Goal: Task Accomplishment & Management: Manage account settings

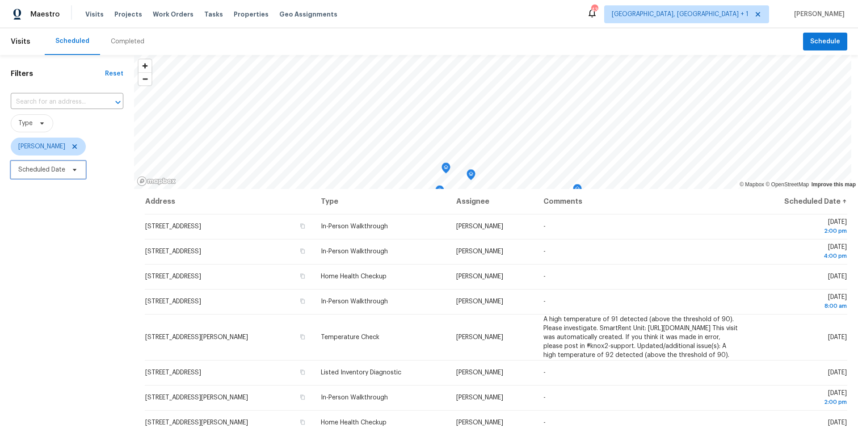
click at [47, 169] on span "Scheduled Date" at bounding box center [41, 169] width 47 height 9
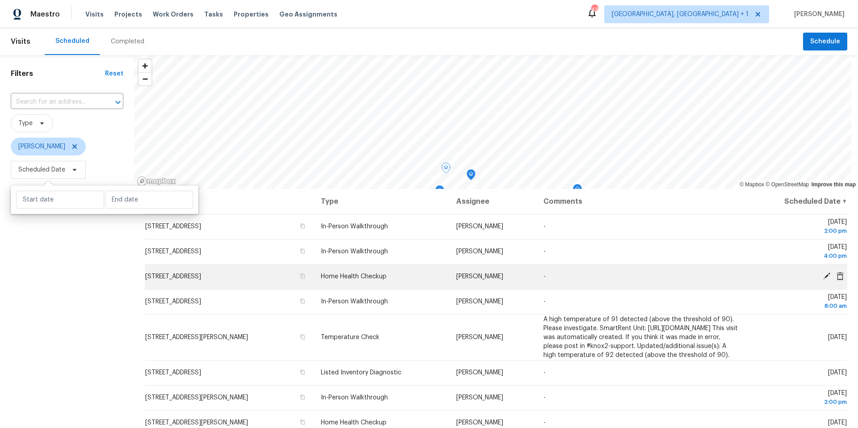
click at [822, 279] on icon at bounding box center [826, 276] width 8 height 8
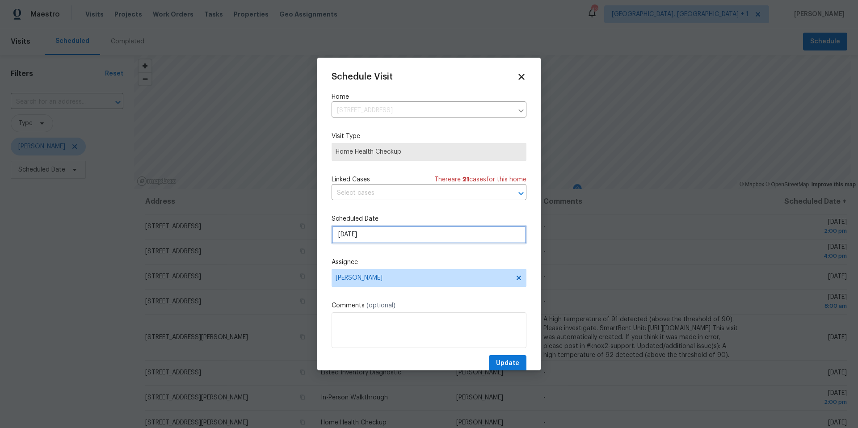
click at [366, 235] on input "9/17/2025" at bounding box center [428, 235] width 195 height 18
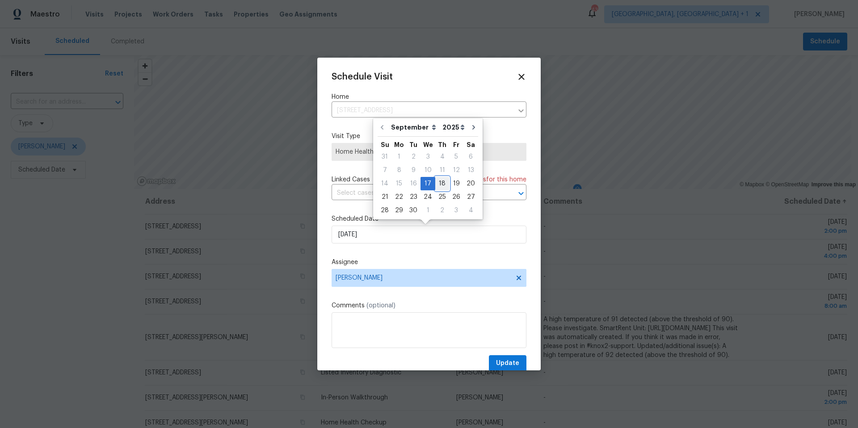
click at [439, 178] on div "18" at bounding box center [442, 183] width 14 height 13
type input "9/18/2025"
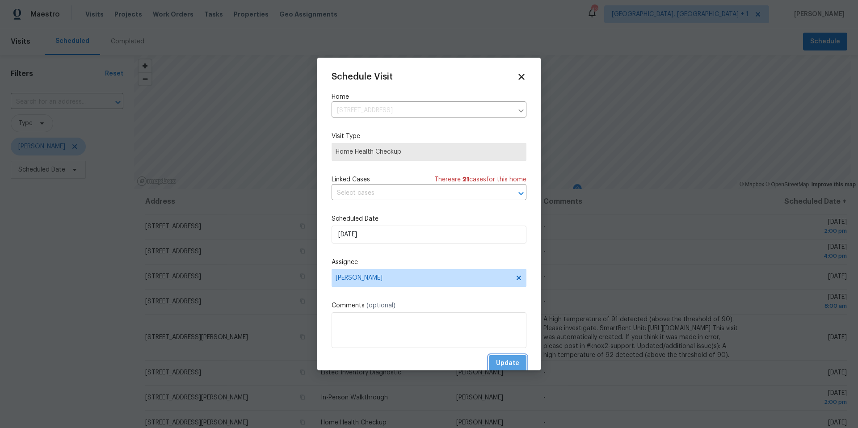
click at [497, 366] on span "Update" at bounding box center [507, 363] width 23 height 11
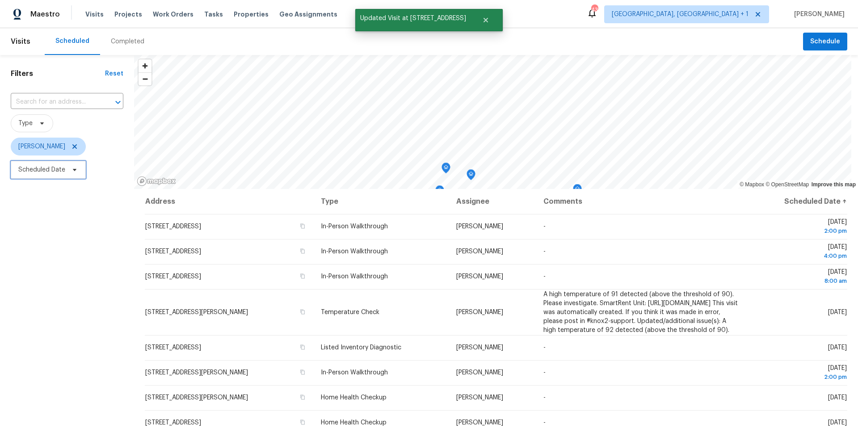
click at [39, 176] on span "Scheduled Date" at bounding box center [48, 170] width 75 height 18
select select "8"
select select "2025"
select select "9"
select select "2025"
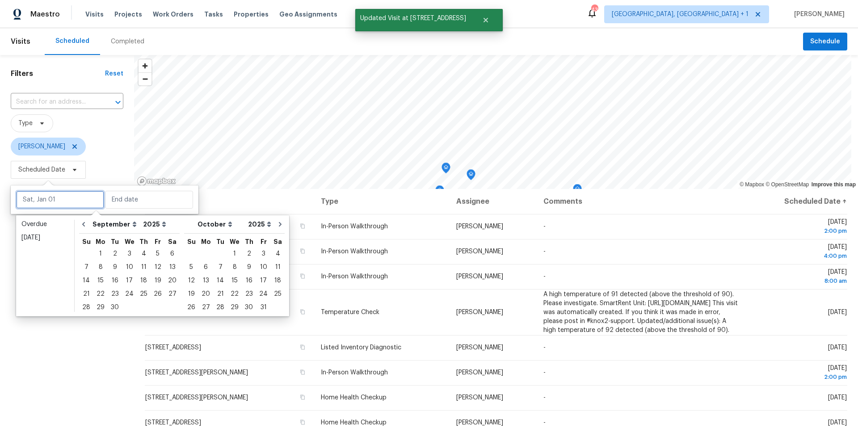
click at [54, 197] on input "text" at bounding box center [60, 200] width 88 height 18
click at [142, 281] on div "18" at bounding box center [144, 280] width 14 height 13
type input "[DATE]"
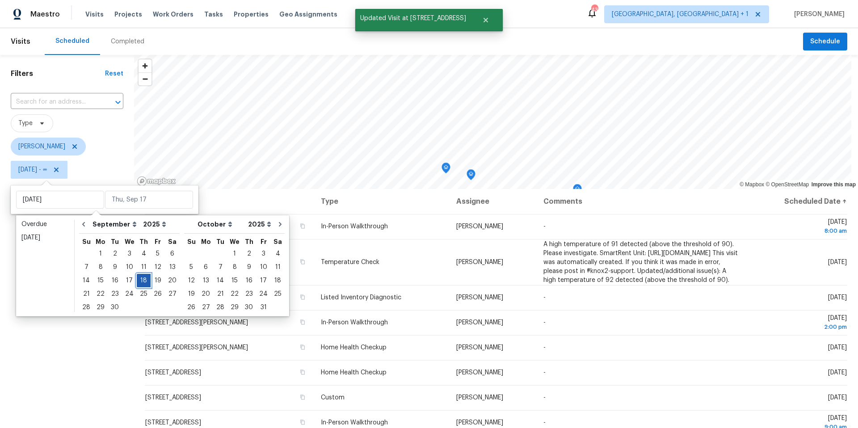
click at [142, 281] on div "18" at bounding box center [144, 280] width 14 height 13
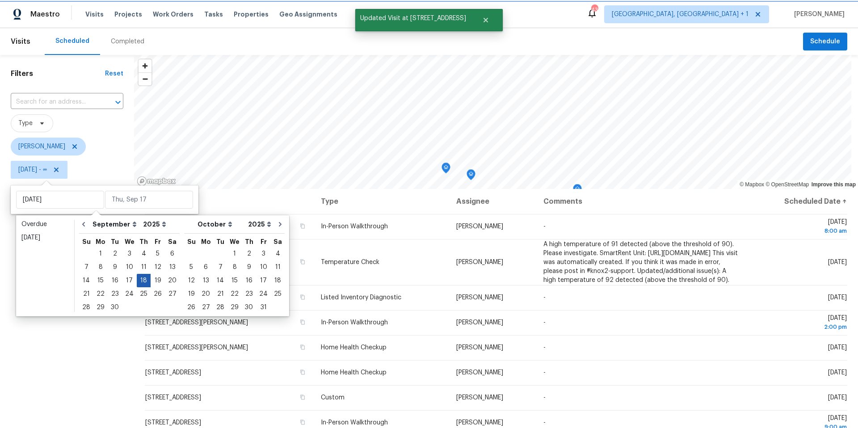
type input "Thu, Sep 18"
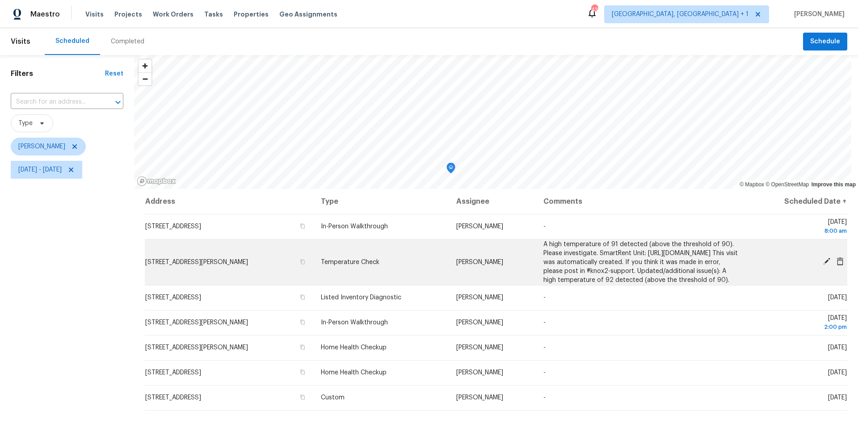
click at [822, 263] on icon at bounding box center [826, 261] width 8 height 8
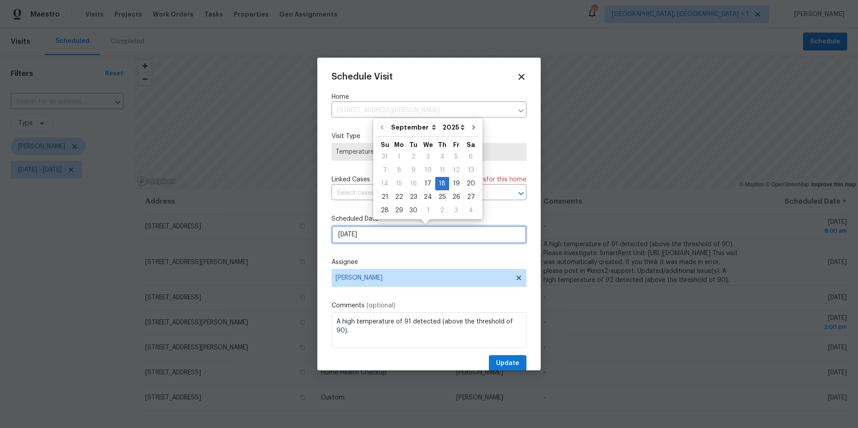
click at [419, 236] on input "9/18/2025" at bounding box center [428, 235] width 195 height 18
click at [453, 182] on div "19" at bounding box center [456, 183] width 14 height 13
type input "9/19/2025"
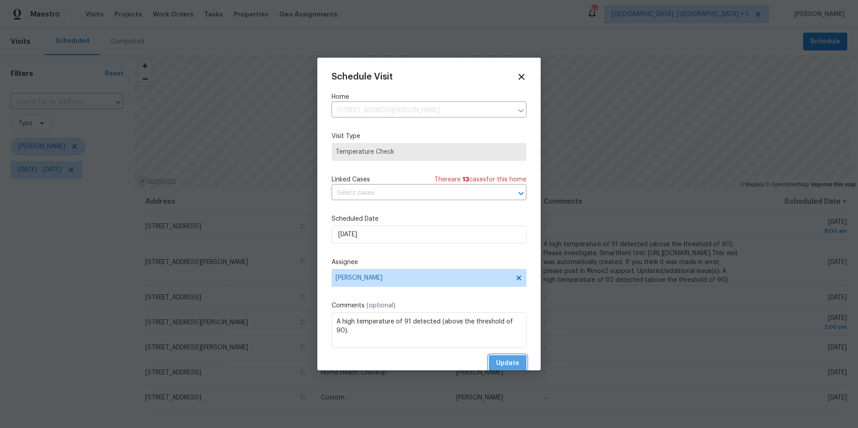
click at [499, 356] on button "Update" at bounding box center [508, 363] width 38 height 17
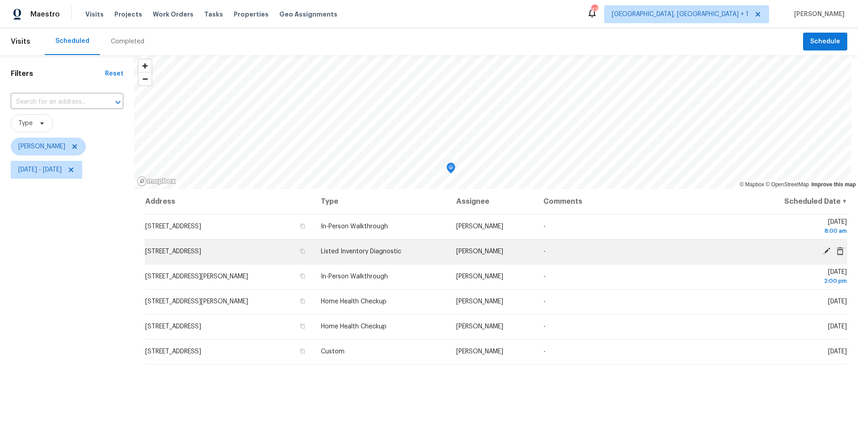
click at [820, 252] on span at bounding box center [826, 251] width 13 height 8
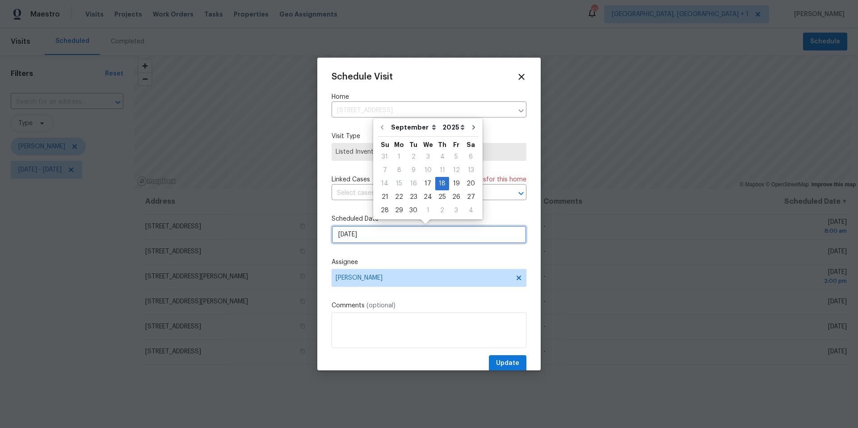
click at [403, 238] on input "9/18/2025" at bounding box center [428, 235] width 195 height 18
click at [451, 184] on div "19" at bounding box center [456, 183] width 14 height 13
type input "9/19/2025"
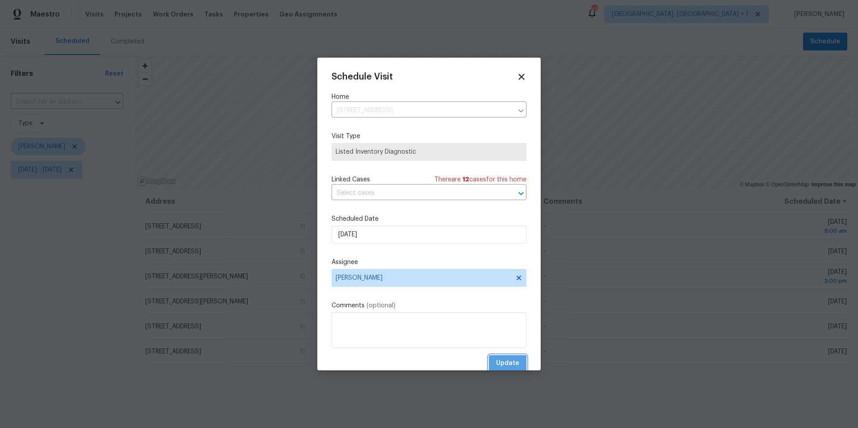
click at [496, 365] on span "Update" at bounding box center [507, 363] width 23 height 11
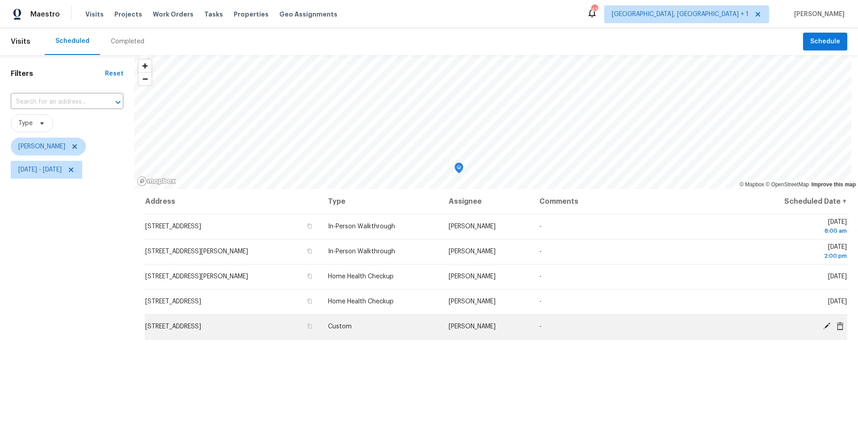
click at [823, 328] on span at bounding box center [826, 326] width 13 height 8
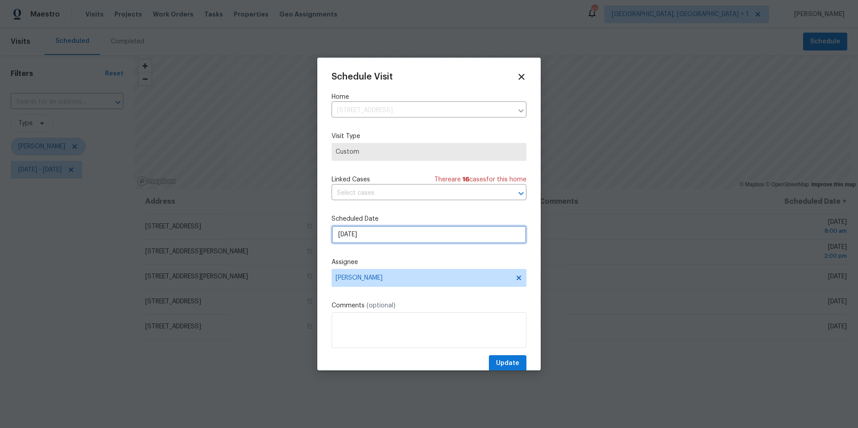
click at [411, 241] on input "9/18/2025" at bounding box center [428, 235] width 195 height 18
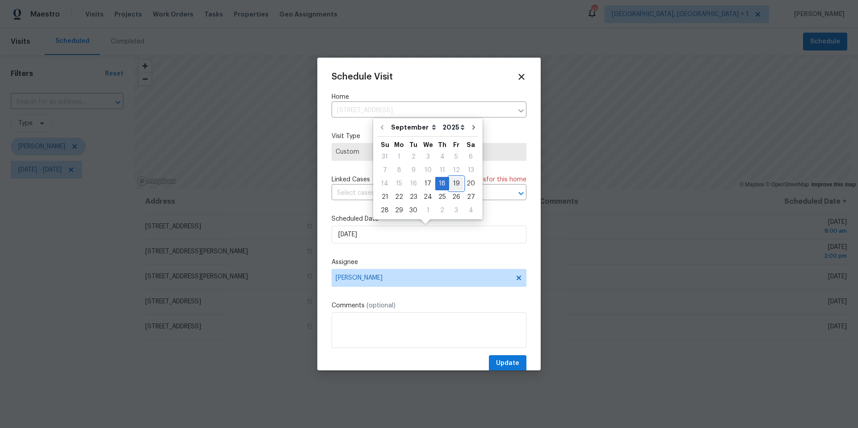
click at [453, 182] on div "19" at bounding box center [456, 183] width 14 height 13
type input "9/19/2025"
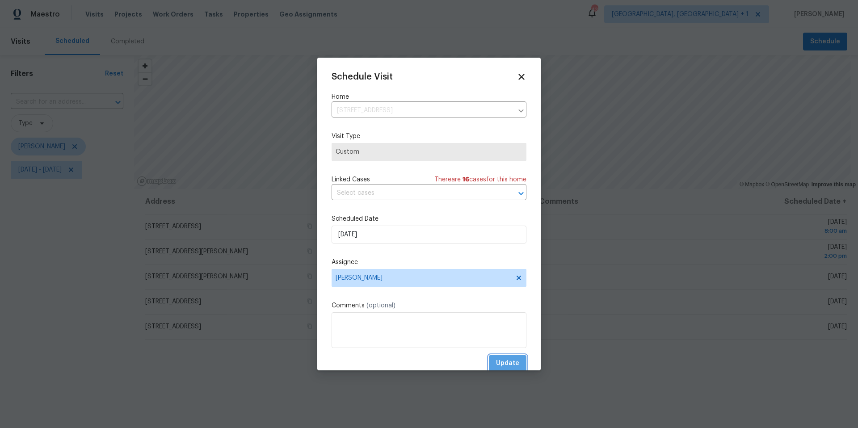
click at [511, 356] on button "Update" at bounding box center [508, 363] width 38 height 17
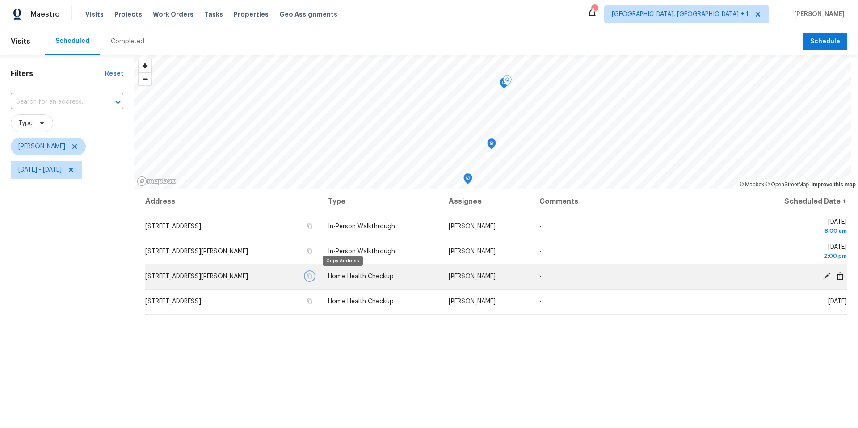
click at [312, 277] on icon "button" at bounding box center [309, 275] width 5 height 5
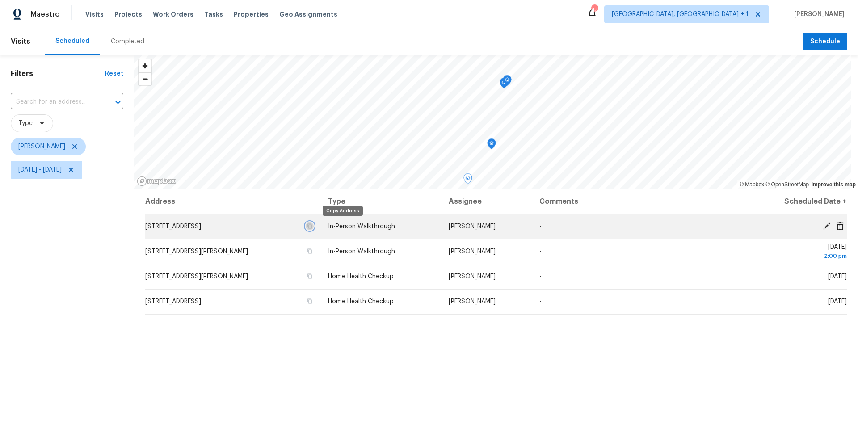
click at [312, 227] on icon "button" at bounding box center [309, 225] width 5 height 5
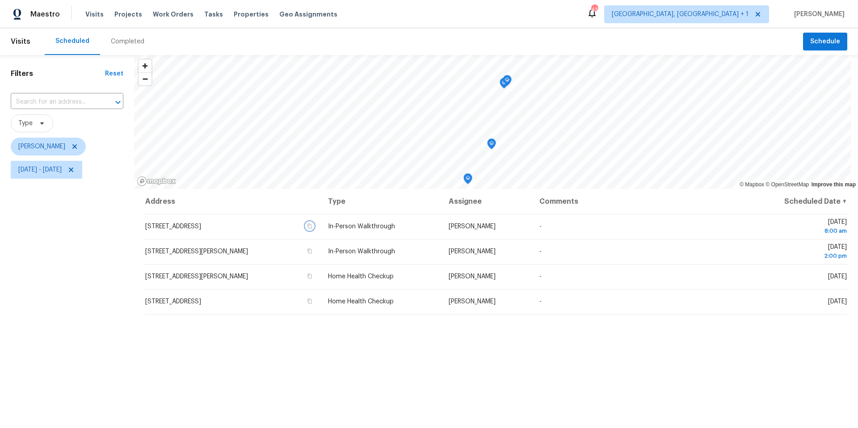
click at [491, 143] on icon "Map marker" at bounding box center [491, 144] width 8 height 10
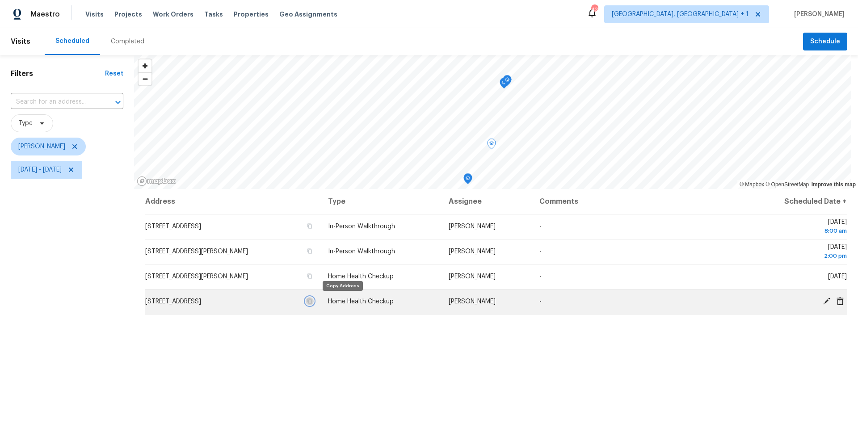
click at [312, 300] on icon "button" at bounding box center [309, 301] width 4 height 5
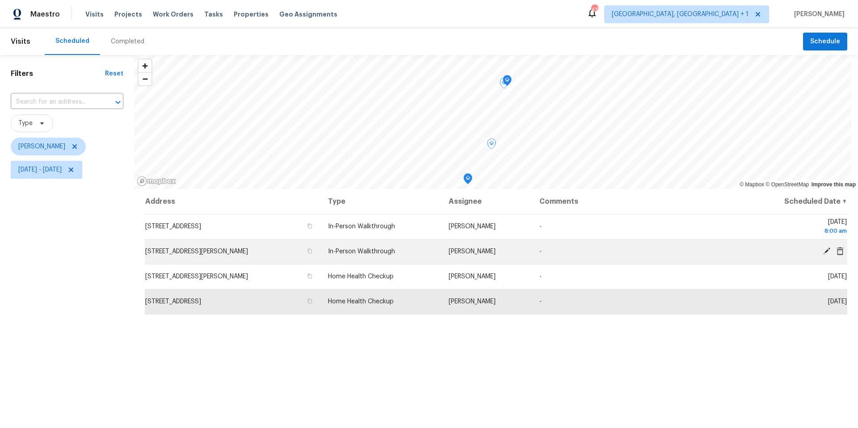
click at [263, 257] on td "407 Danielle Dr, Killeen, TX 76542" at bounding box center [233, 251] width 176 height 25
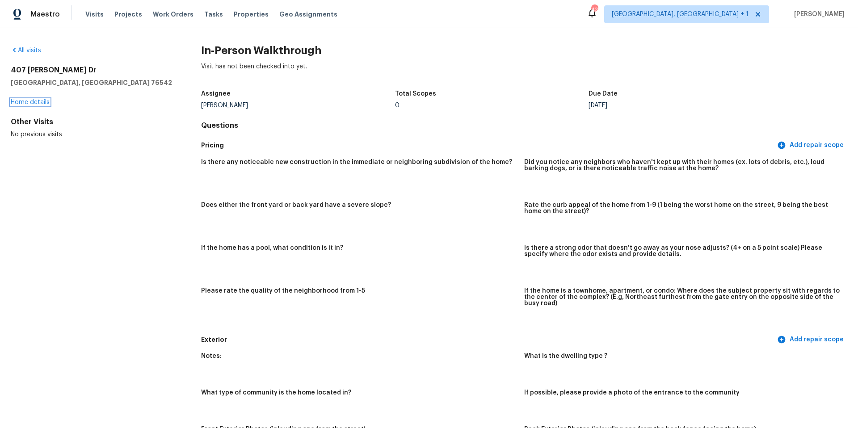
click at [33, 99] on link "Home details" at bounding box center [30, 102] width 39 height 6
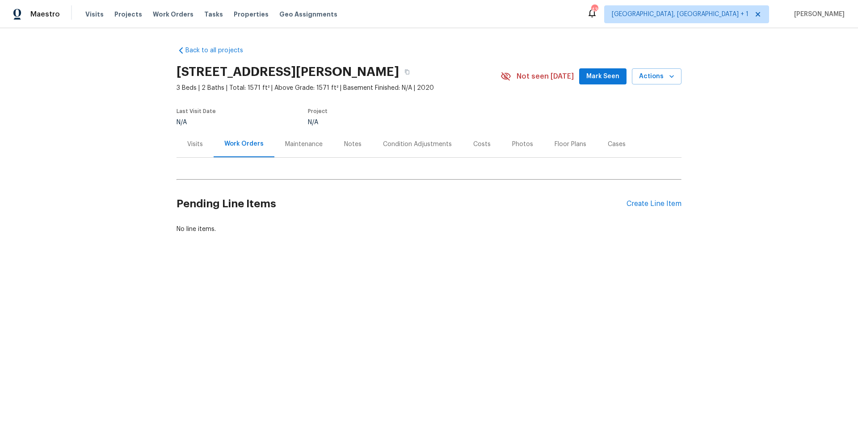
click at [193, 145] on div "Visits" at bounding box center [195, 144] width 16 height 9
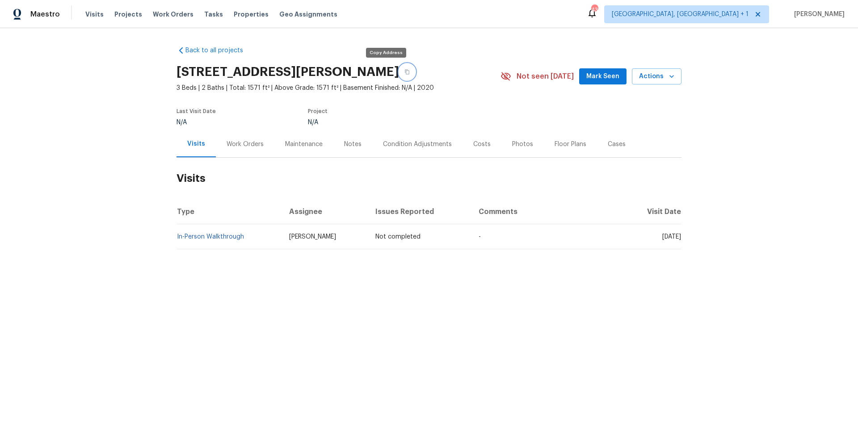
drag, startPoint x: 383, startPoint y: 72, endPoint x: 348, endPoint y: 60, distance: 36.9
click at [405, 72] on icon "button" at bounding box center [407, 72] width 4 height 5
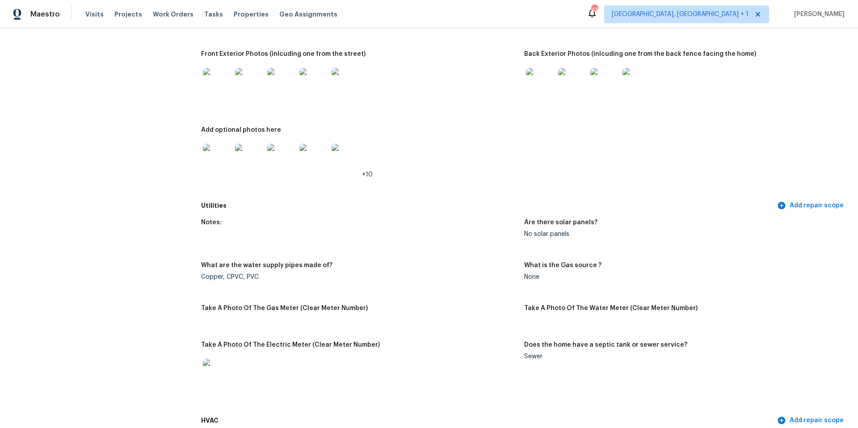
scroll to position [419, 0]
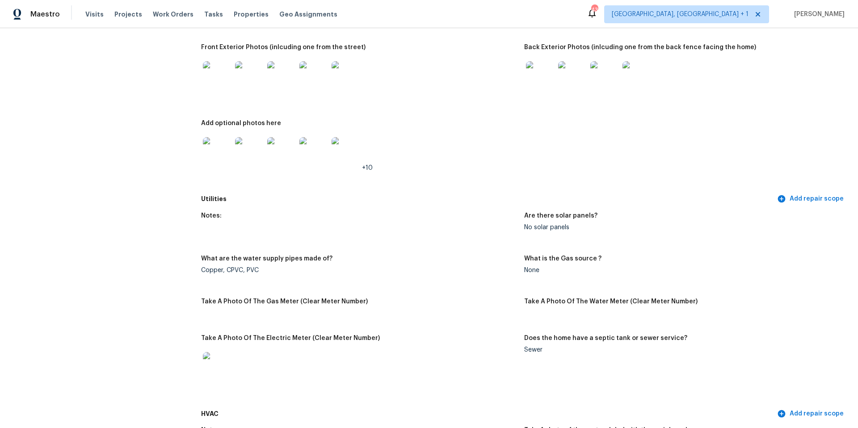
click at [351, 142] on img at bounding box center [345, 151] width 29 height 29
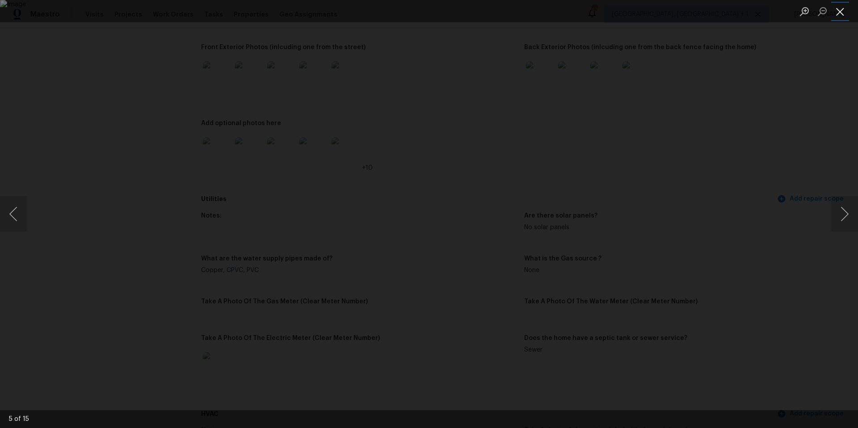
click at [750, 13] on button "Close lightbox" at bounding box center [840, 12] width 18 height 16
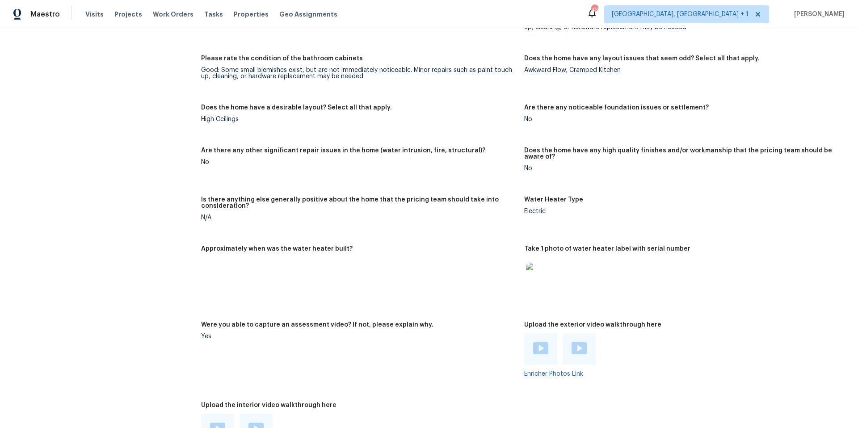
scroll to position [1397, 0]
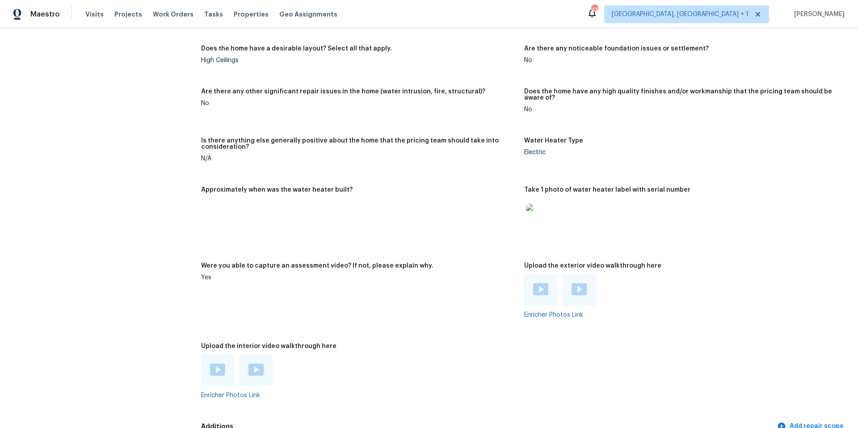
click at [533, 285] on img at bounding box center [540, 289] width 15 height 12
click at [576, 286] on img at bounding box center [578, 289] width 15 height 12
click at [572, 286] on img at bounding box center [578, 289] width 15 height 12
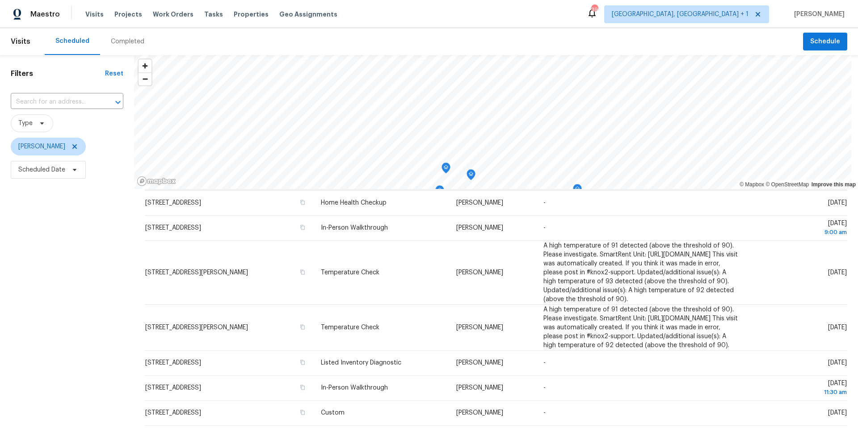
scroll to position [151, 0]
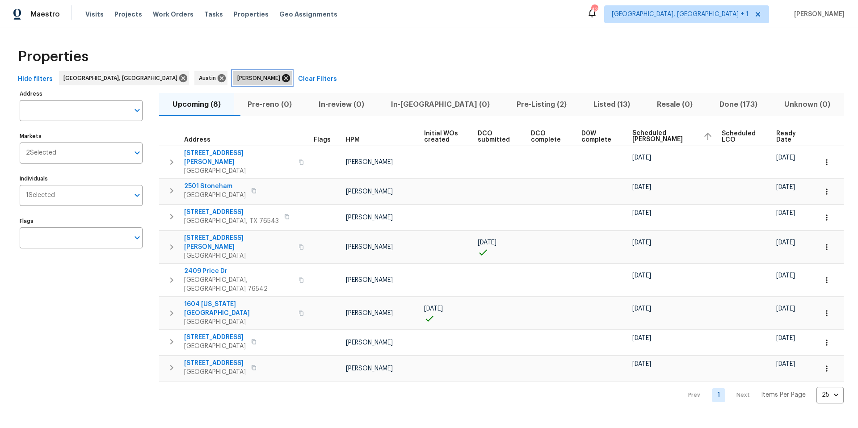
click at [282, 77] on icon at bounding box center [286, 78] width 8 height 8
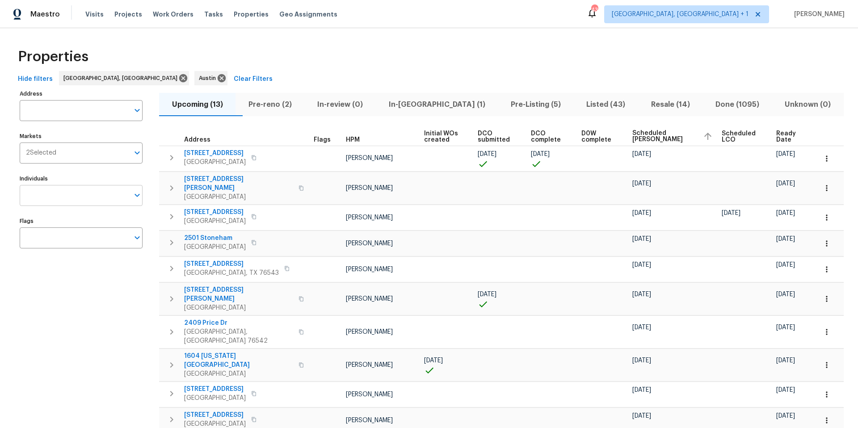
click at [56, 190] on input "Individuals" at bounding box center [74, 195] width 109 height 21
type input "martin chagolla"
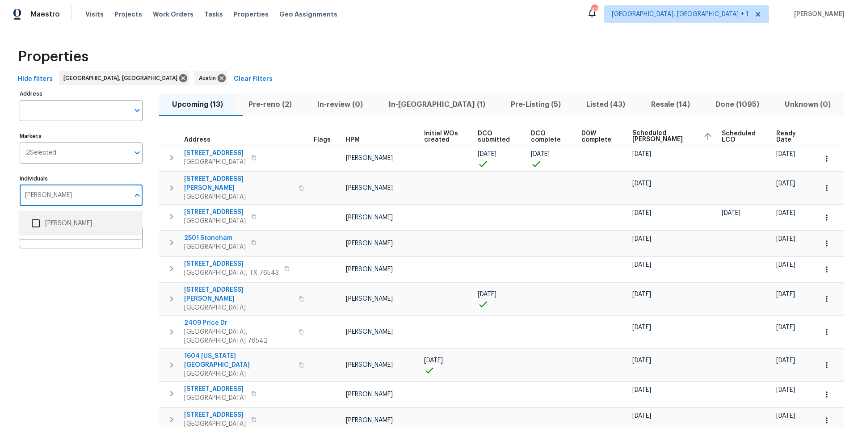
click at [44, 221] on input "checkbox" at bounding box center [35, 223] width 19 height 19
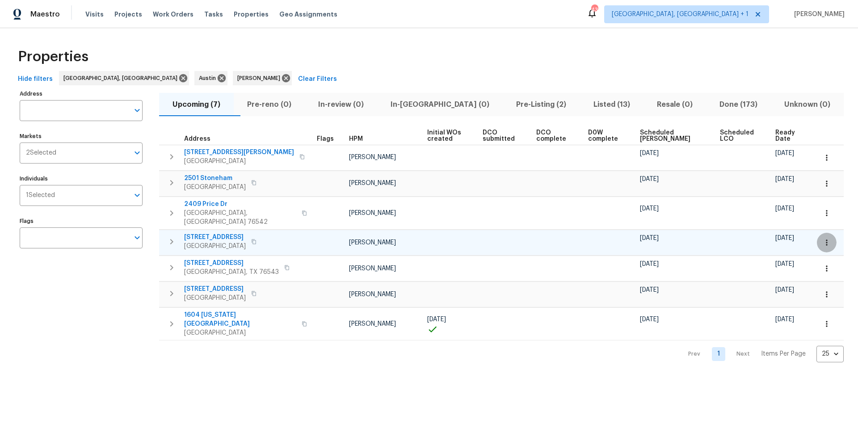
click at [822, 239] on icon "button" at bounding box center [826, 242] width 9 height 9
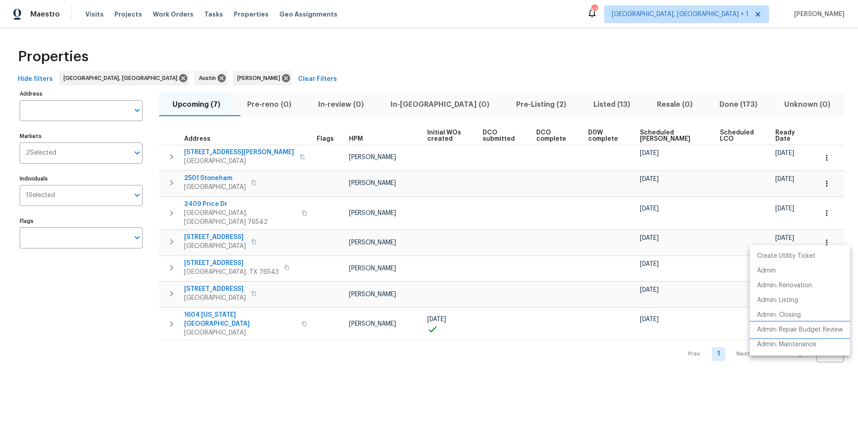
click at [801, 333] on p "Admin: Repair Budget Review" at bounding box center [800, 329] width 86 height 9
click at [512, 286] on div at bounding box center [429, 214] width 858 height 428
click at [659, 130] on span "Scheduled COE" at bounding box center [672, 136] width 65 height 13
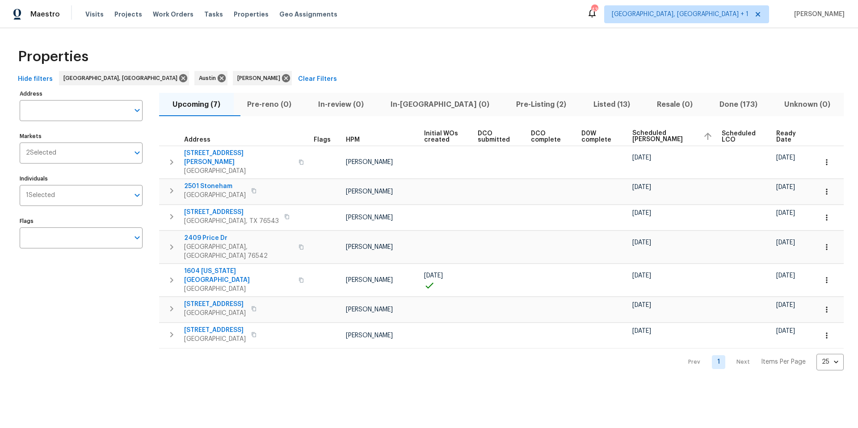
click at [649, 106] on span "Resale (0)" at bounding box center [675, 104] width 52 height 13
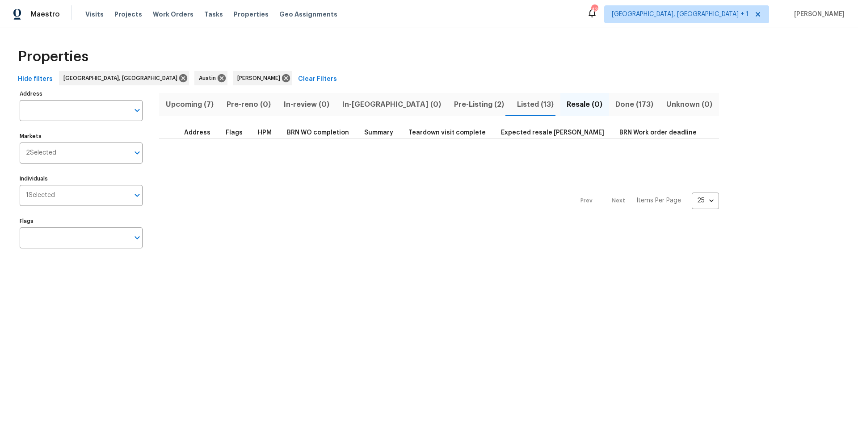
click at [206, 101] on span "Upcoming (7)" at bounding box center [189, 104] width 50 height 13
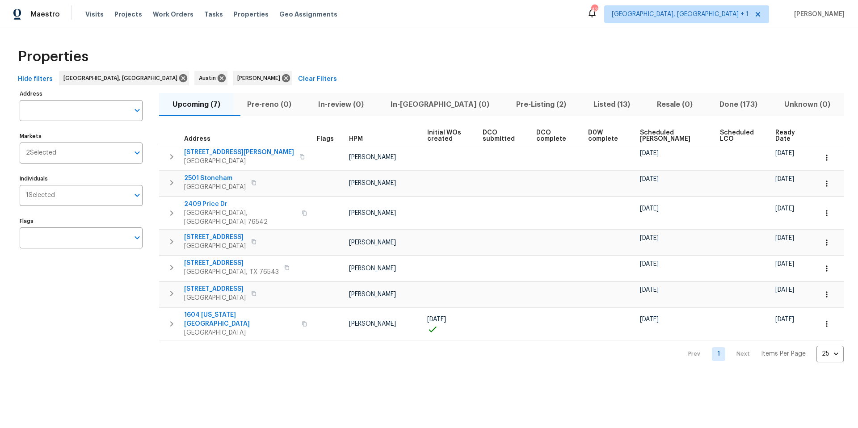
click at [585, 107] on span "Listed (13)" at bounding box center [611, 104] width 53 height 13
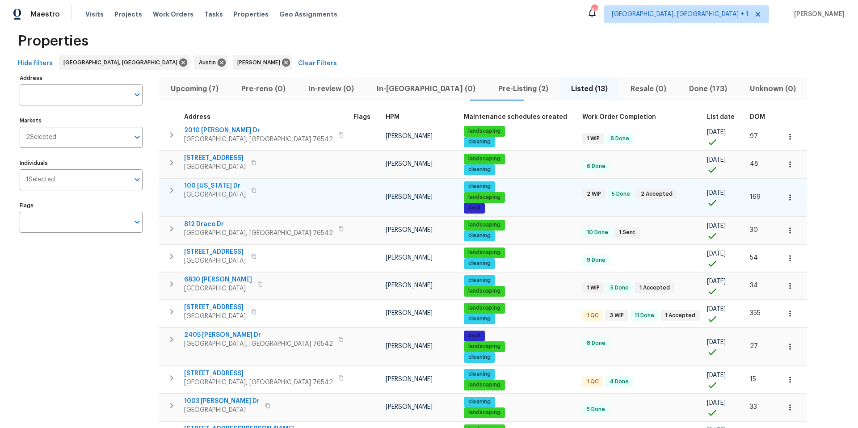
scroll to position [17, 0]
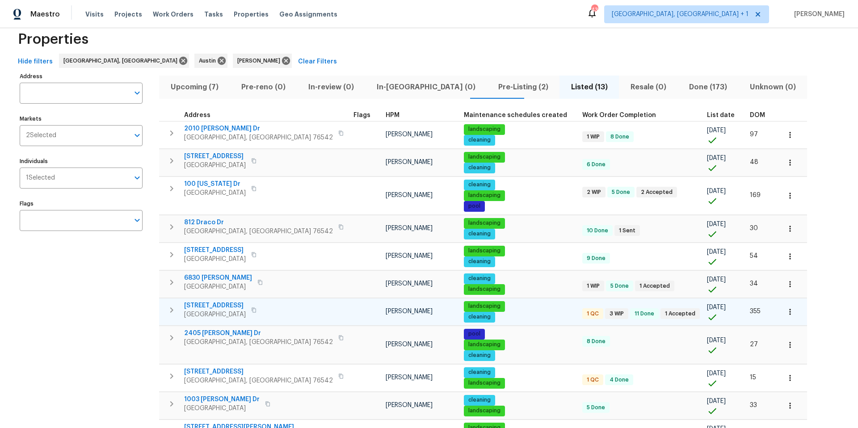
click at [789, 309] on icon "button" at bounding box center [789, 312] width 1 height 6
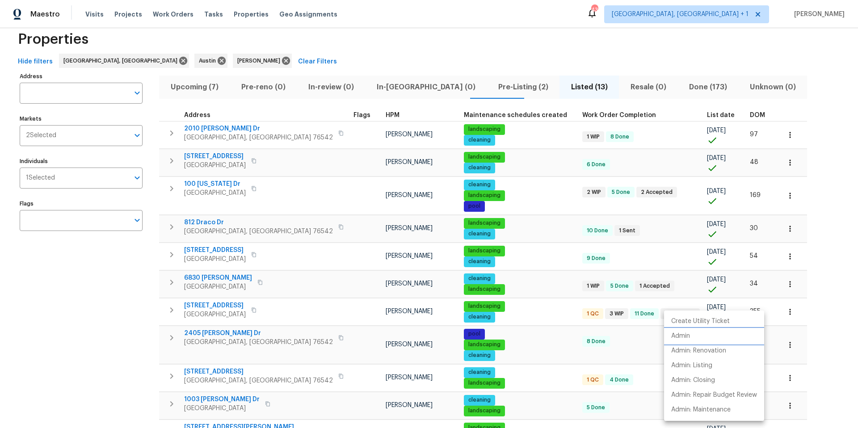
click at [692, 336] on li "Admin" at bounding box center [714, 336] width 100 height 15
click at [208, 311] on div at bounding box center [429, 214] width 858 height 428
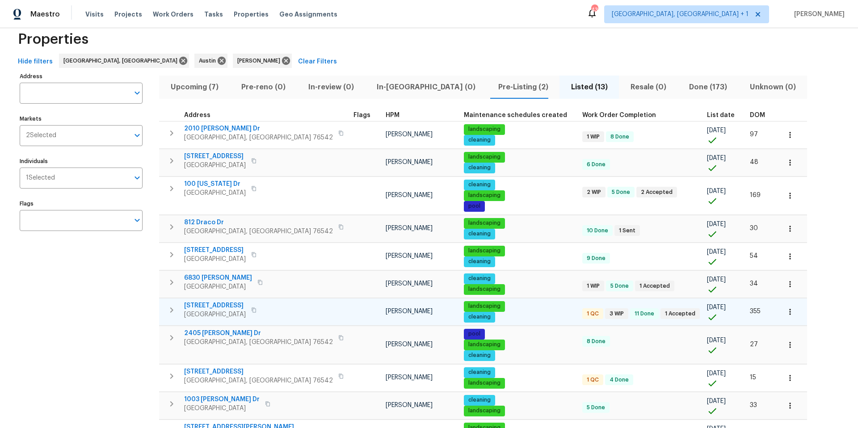
click at [209, 306] on span "1009 N 4th St" at bounding box center [215, 305] width 62 height 9
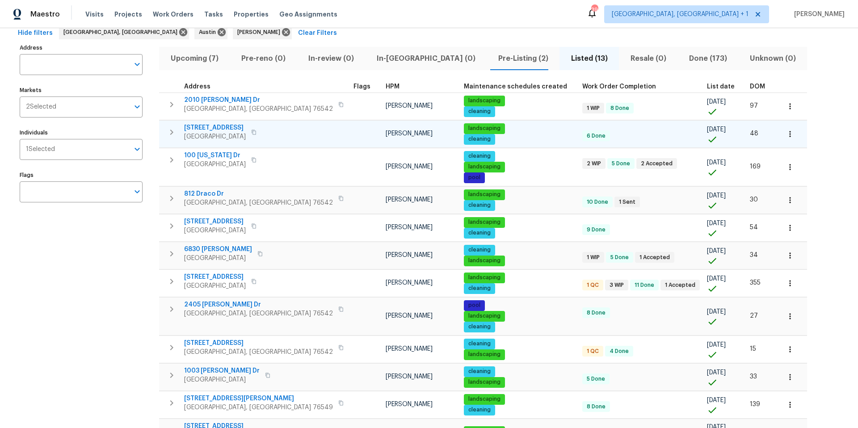
scroll to position [133, 0]
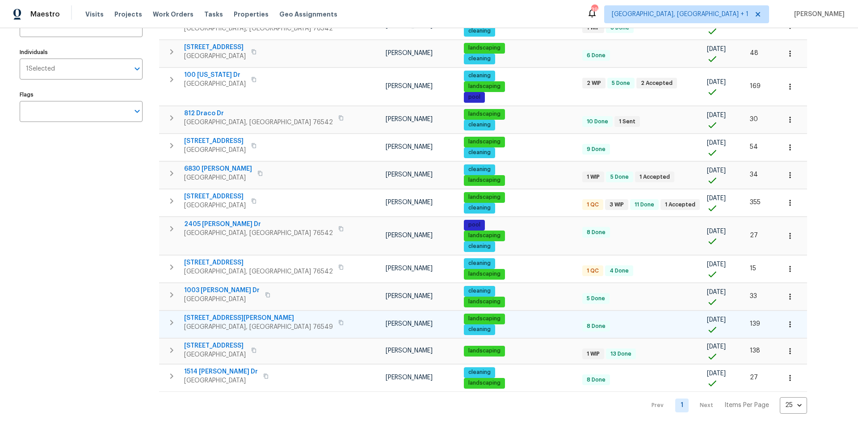
click at [220, 314] on span "6502 Griffith Loop" at bounding box center [258, 318] width 149 height 9
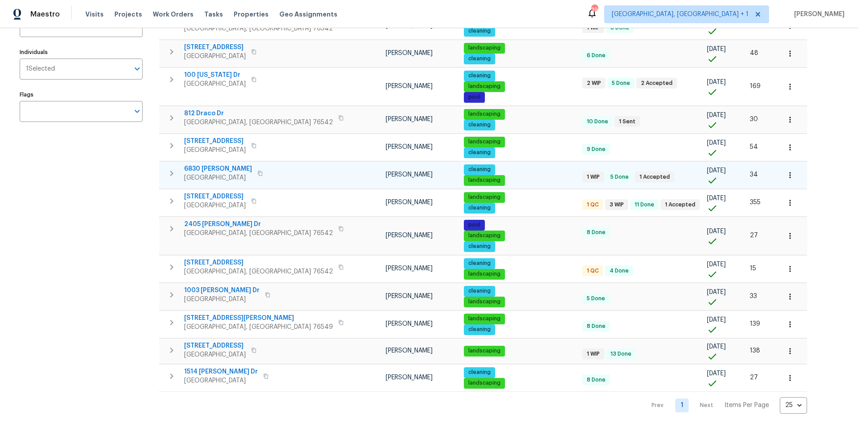
click at [228, 164] on span "6830 Ambrose Cir" at bounding box center [218, 168] width 68 height 9
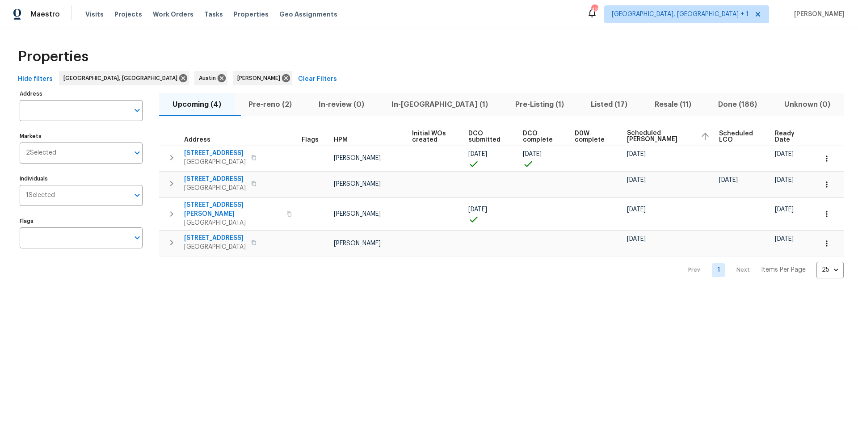
click at [650, 133] on span "Scheduled [PERSON_NAME]" at bounding box center [660, 136] width 66 height 13
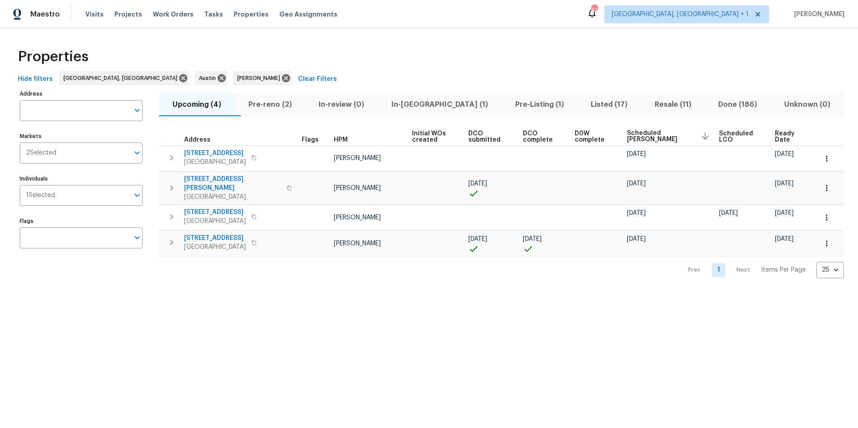
click at [646, 131] on span "Scheduled COE" at bounding box center [660, 136] width 66 height 13
drag, startPoint x: 667, startPoint y: 122, endPoint x: 665, endPoint y: 129, distance: 7.1
click at [667, 124] on div "Upcoming (4) Pre-reno (2) In-review (0) In-reno (1) Pre-Listing (1) Listed (17)…" at bounding box center [501, 183] width 684 height 190
click at [664, 130] on span "Scheduled COE" at bounding box center [667, 136] width 68 height 13
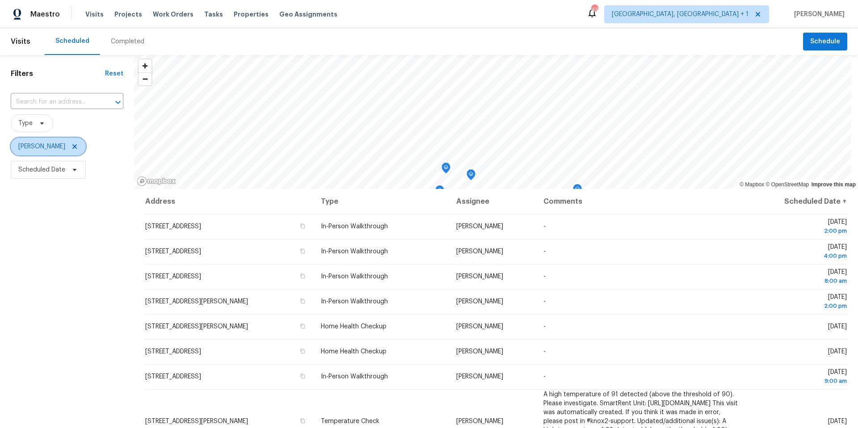
click at [74, 146] on icon at bounding box center [74, 146] width 4 height 4
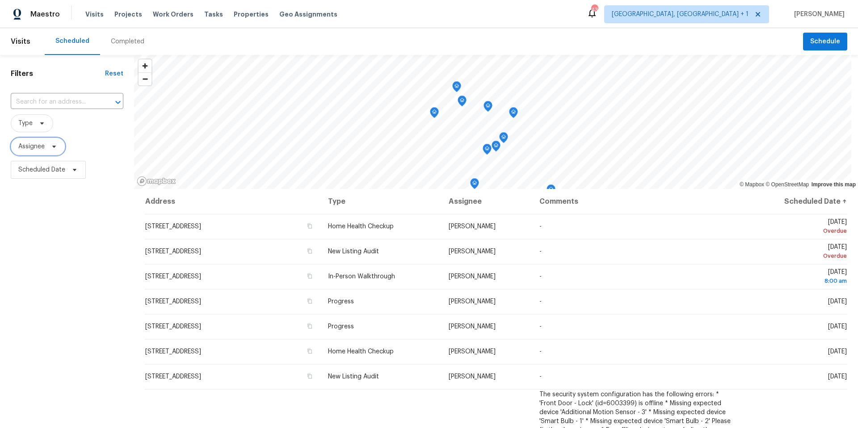
click at [46, 146] on span "Assignee" at bounding box center [38, 147] width 54 height 18
type input "v"
type input "[PERSON_NAME]"
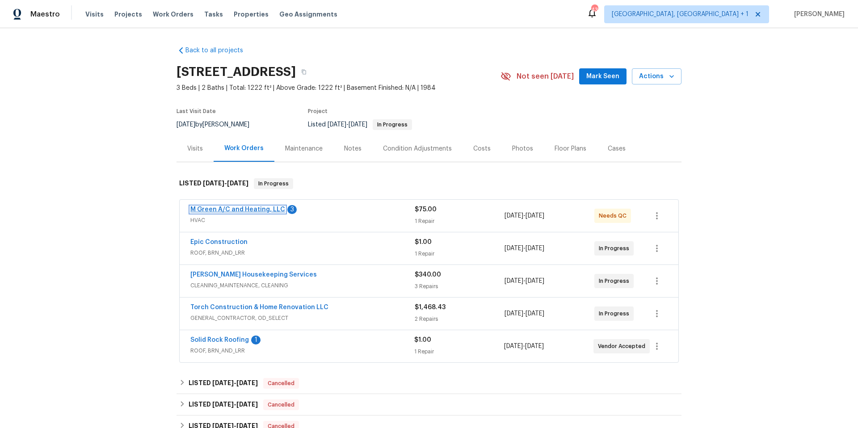
click at [246, 208] on link "M Green A/C and Heating, LLC" at bounding box center [237, 209] width 95 height 6
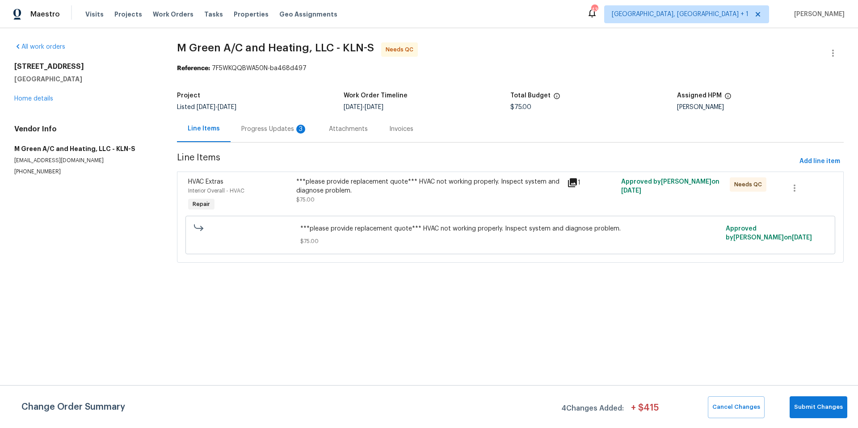
click at [283, 128] on div "Progress Updates 3" at bounding box center [274, 129] width 66 height 9
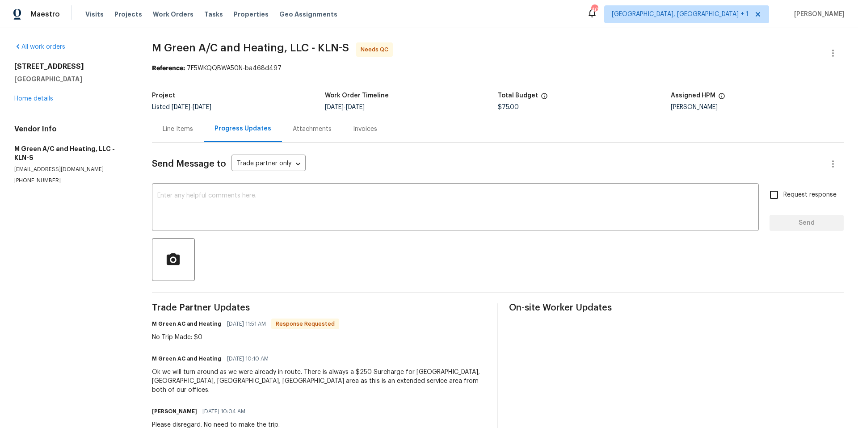
click at [193, 126] on div "Line Items" at bounding box center [178, 129] width 30 height 9
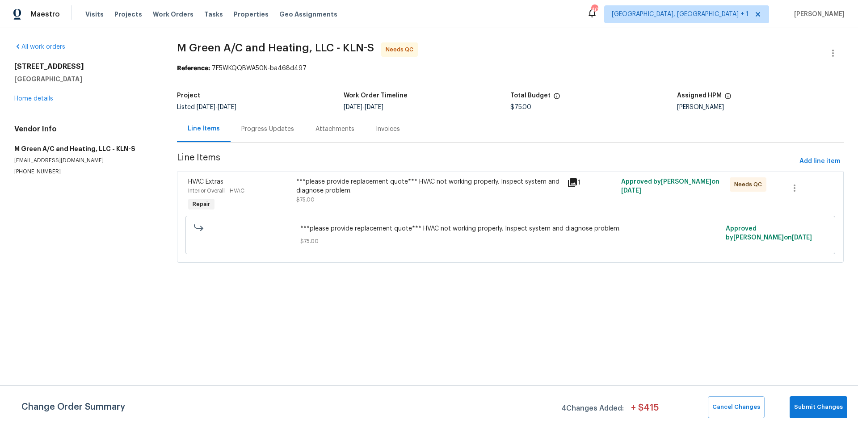
click at [431, 194] on div "***please provide replacement quote*** HVAC not working properly. Inspect syste…" at bounding box center [428, 186] width 265 height 18
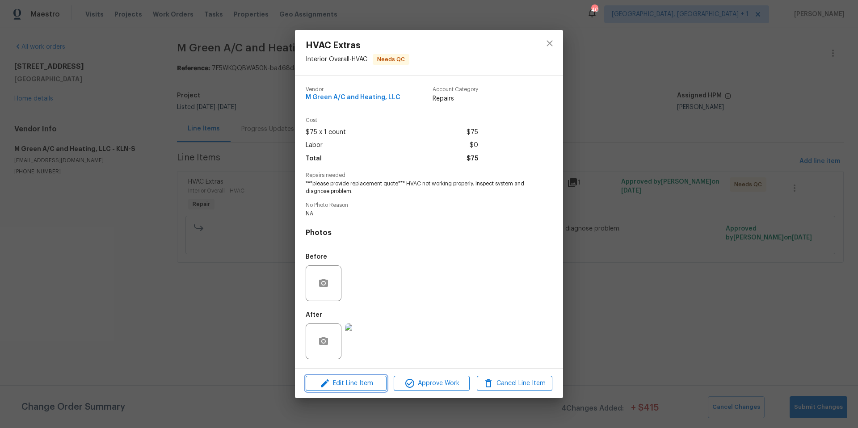
click at [376, 385] on span "Edit Line Item" at bounding box center [345, 383] width 75 height 11
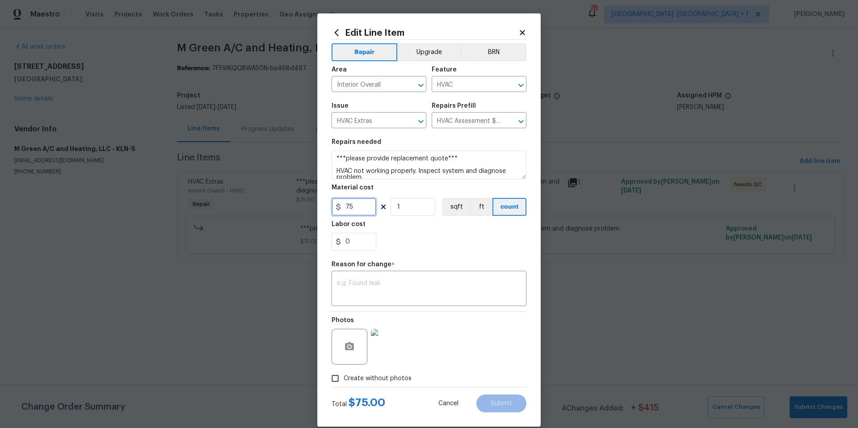
drag, startPoint x: 354, startPoint y: 209, endPoint x: 318, endPoint y: 205, distance: 36.9
click at [318, 205] on div "Edit Line Item Repair Upgrade BRN Area Interior Overall ​ Feature HVAC ​ Issue …" at bounding box center [428, 219] width 223 height 413
type input "0"
click at [416, 247] on div "0" at bounding box center [428, 242] width 195 height 18
click at [518, 32] on icon at bounding box center [522, 33] width 8 height 8
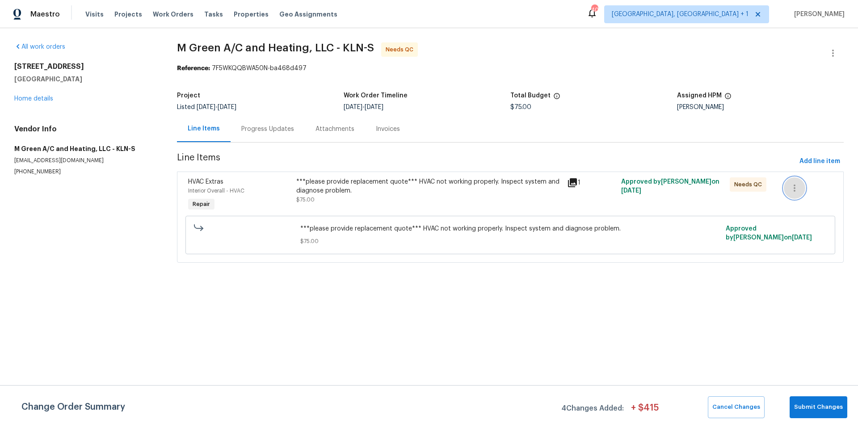
click at [793, 185] on icon "button" at bounding box center [794, 187] width 2 height 7
click at [805, 184] on li "Cancel" at bounding box center [794, 188] width 34 height 15
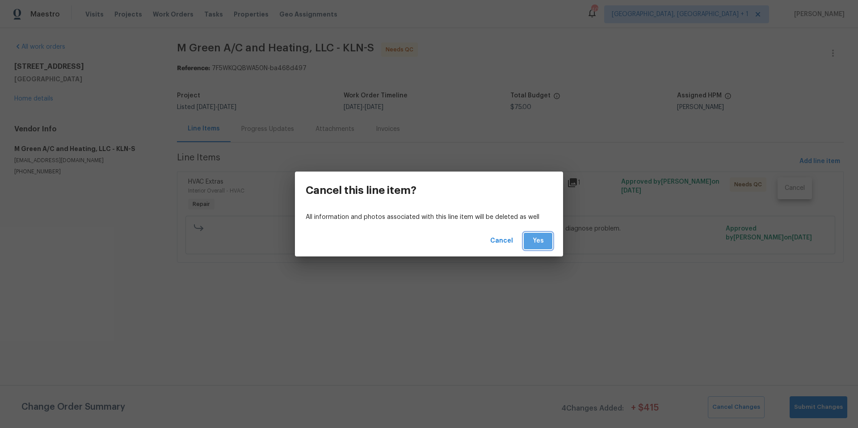
click at [535, 242] on span "Yes" at bounding box center [538, 240] width 14 height 11
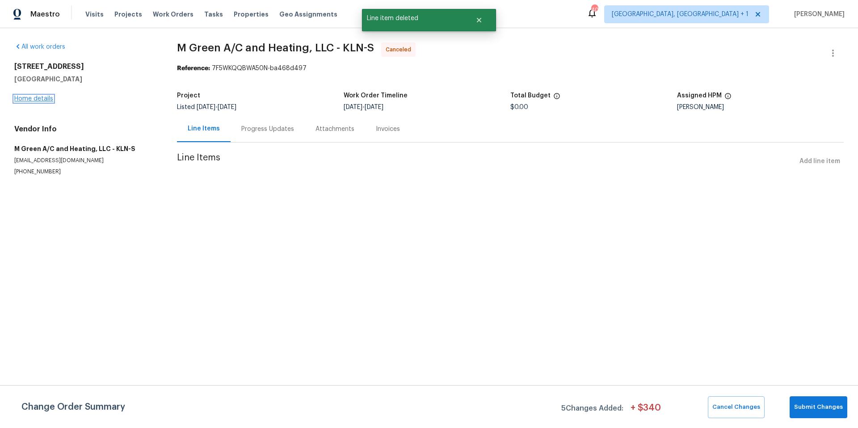
click at [45, 98] on link "Home details" at bounding box center [33, 99] width 39 height 6
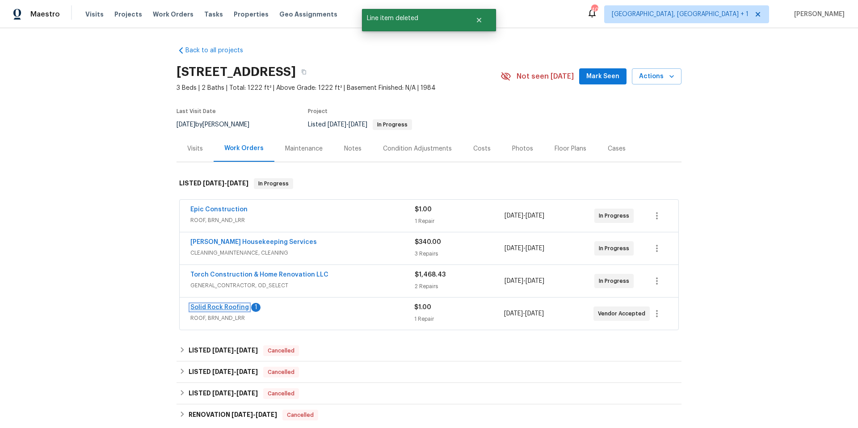
click at [229, 304] on link "Solid Rock Roofing" at bounding box center [219, 307] width 59 height 6
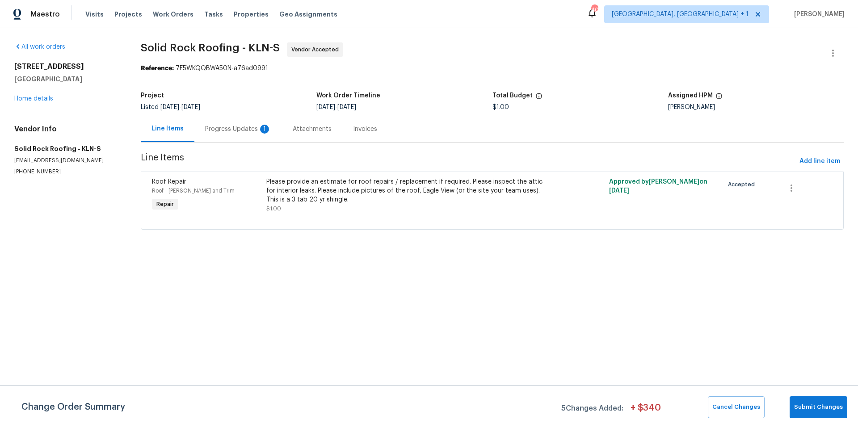
click at [247, 125] on div "Progress Updates 1" at bounding box center [238, 129] width 66 height 9
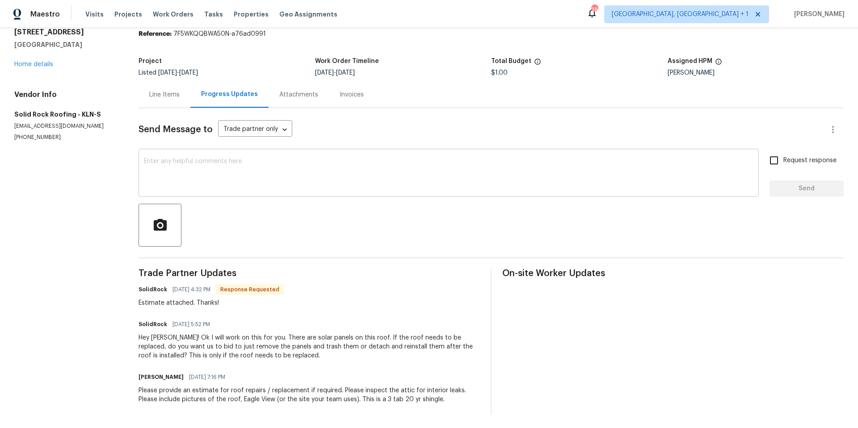
scroll to position [42, 0]
click at [49, 60] on link "Home details" at bounding box center [33, 63] width 39 height 6
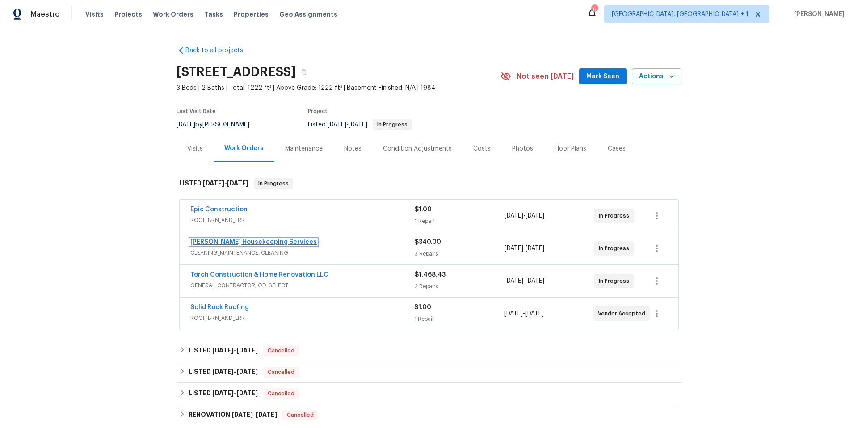
click at [264, 241] on link "[PERSON_NAME] Housekeeping Services" at bounding box center [253, 242] width 126 height 6
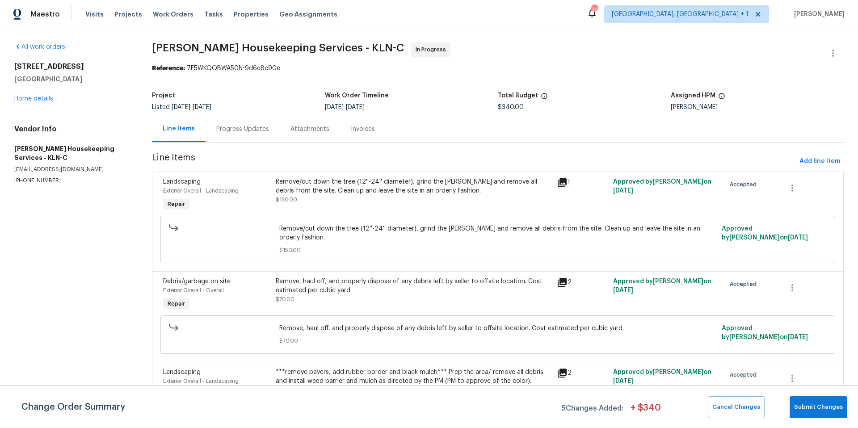
scroll to position [2, 0]
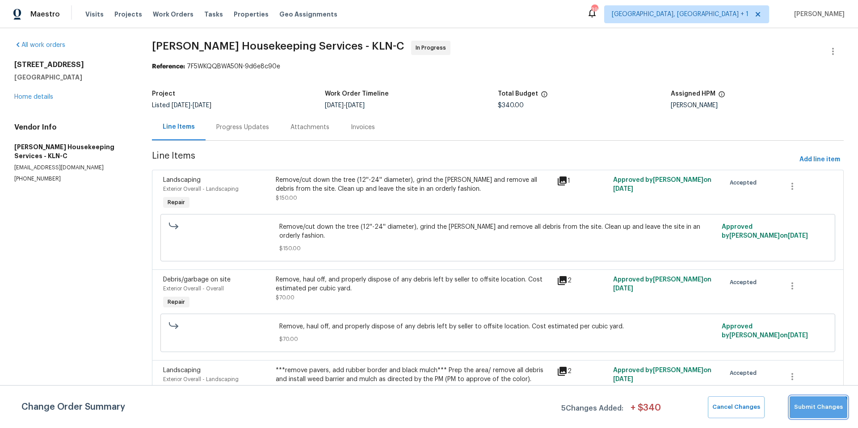
click at [818, 412] on button "Submit Changes" at bounding box center [818, 407] width 58 height 22
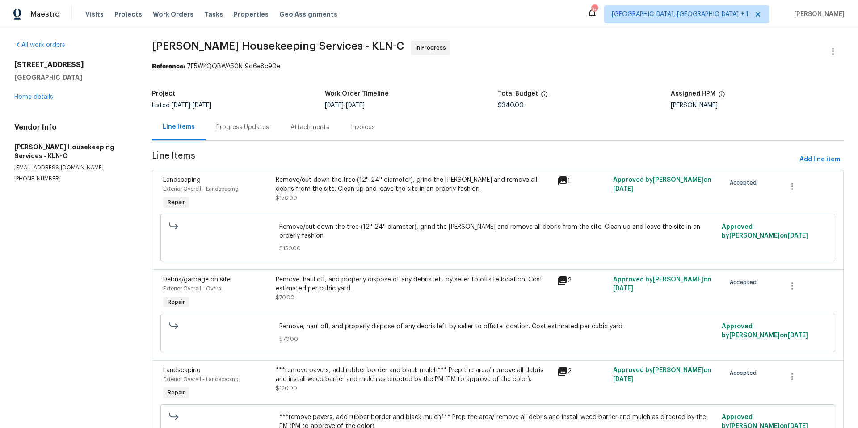
scroll to position [0, 0]
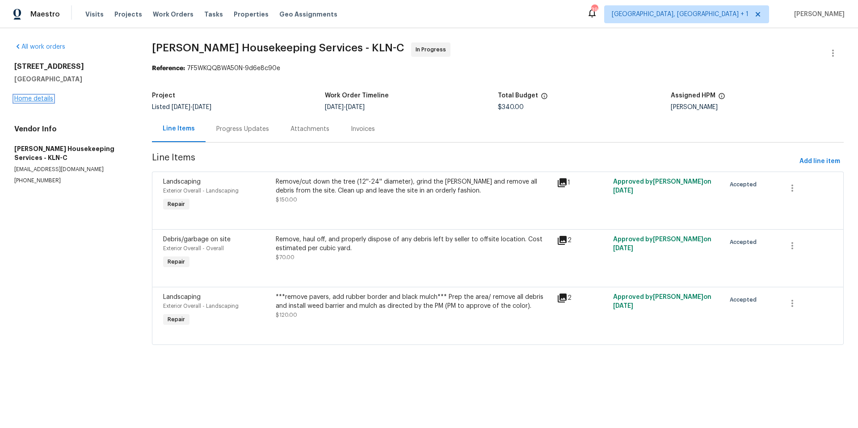
click at [43, 98] on link "Home details" at bounding box center [33, 99] width 39 height 6
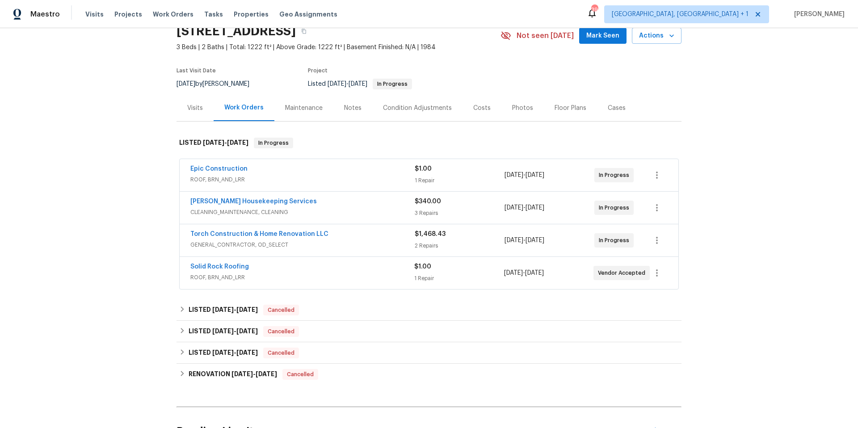
scroll to position [23, 0]
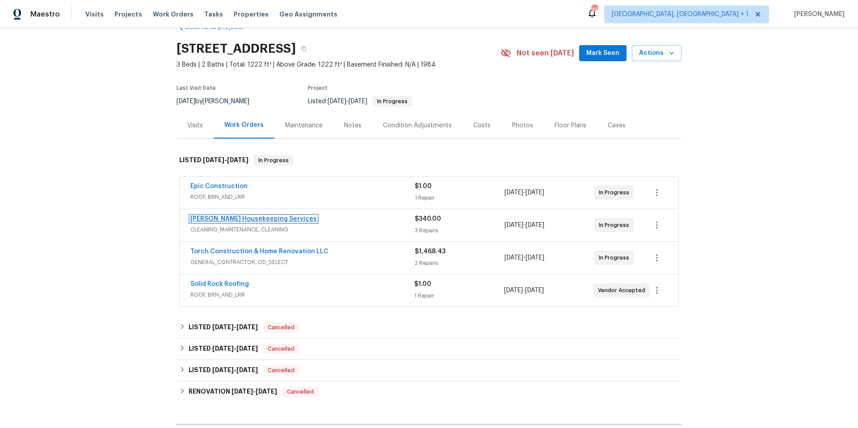
click at [229, 218] on link "[PERSON_NAME] Housekeeping Services" at bounding box center [253, 219] width 126 height 6
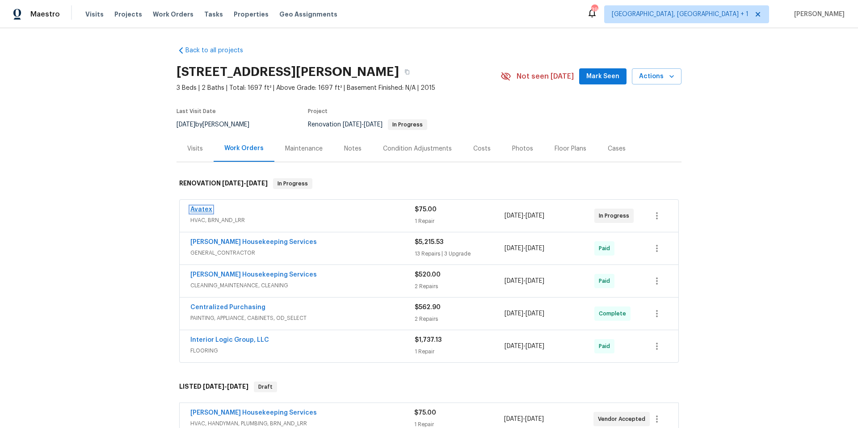
click at [206, 211] on link "Avatex" at bounding box center [201, 209] width 22 height 6
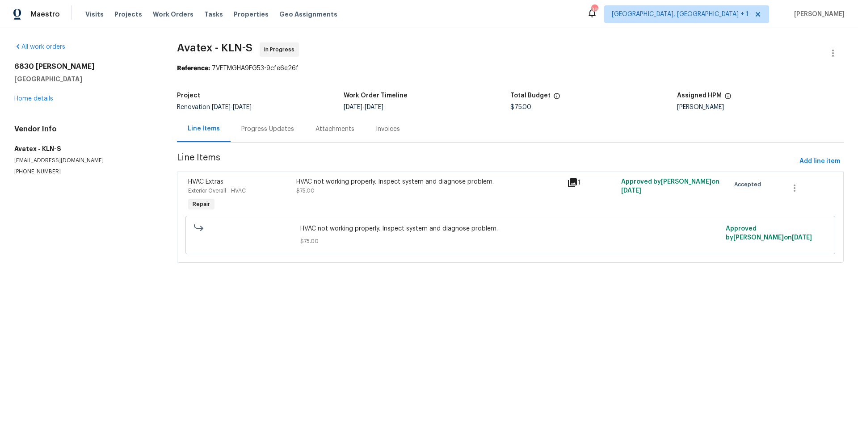
click at [281, 129] on div "Progress Updates" at bounding box center [267, 129] width 53 height 9
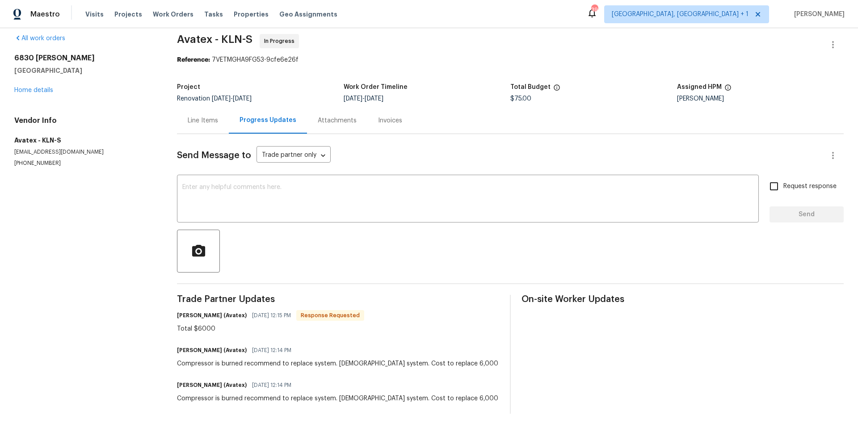
scroll to position [16, 0]
click at [45, 87] on link "Home details" at bounding box center [33, 90] width 39 height 6
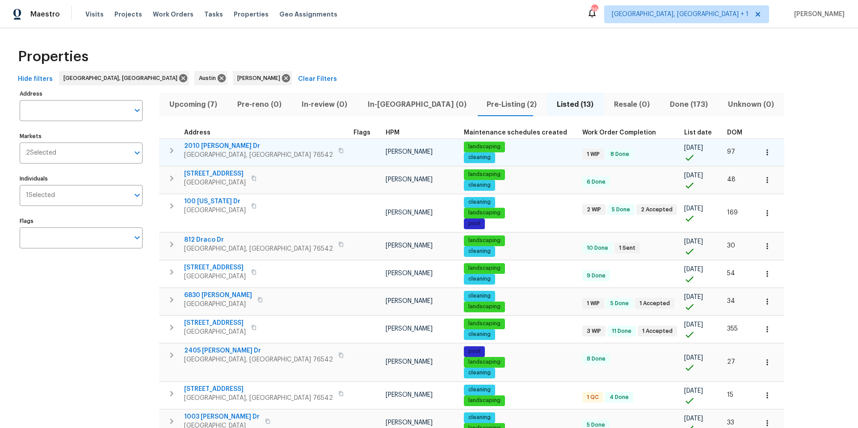
click at [643, 154] on icon "button" at bounding box center [767, 152] width 9 height 9
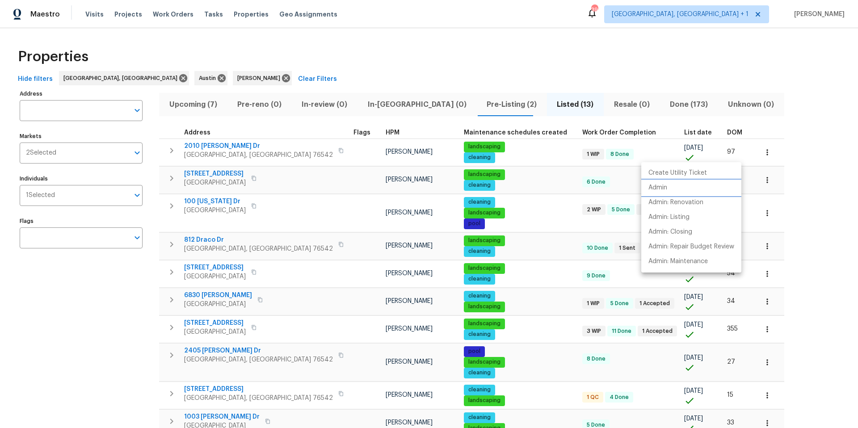
click at [643, 189] on li "Admin" at bounding box center [691, 187] width 100 height 15
click at [394, 64] on div at bounding box center [429, 214] width 858 height 428
